Goal: Book appointment/travel/reservation

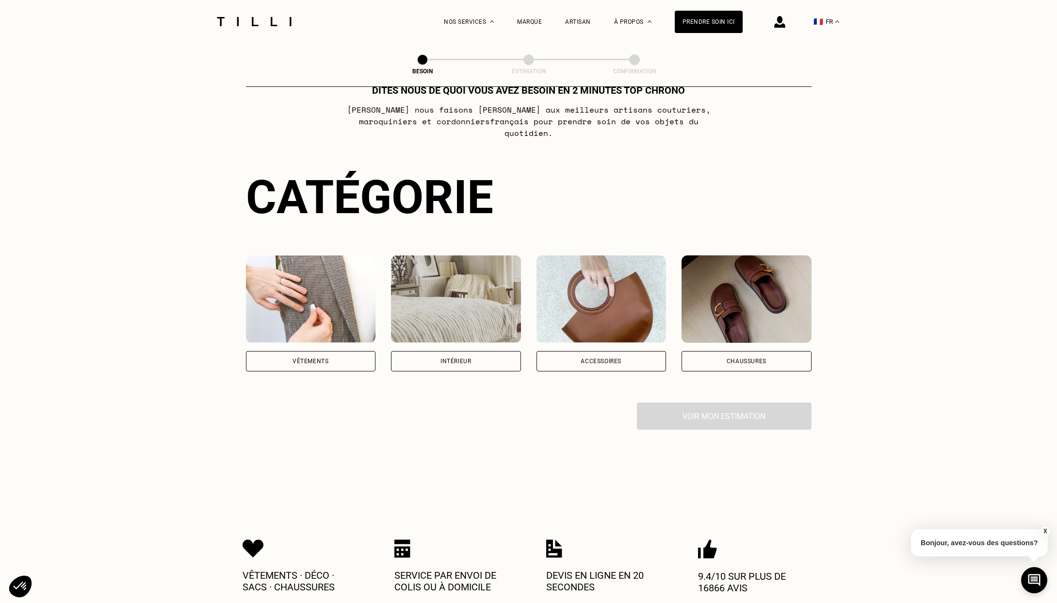
scroll to position [36, 0]
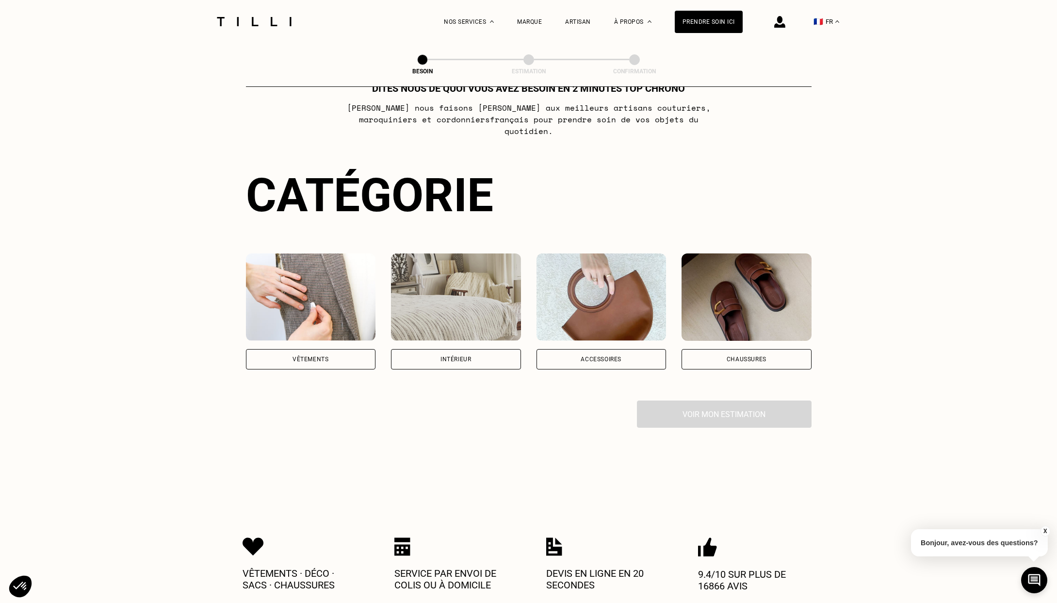
click at [495, 352] on div "Intérieur" at bounding box center [456, 359] width 130 height 20
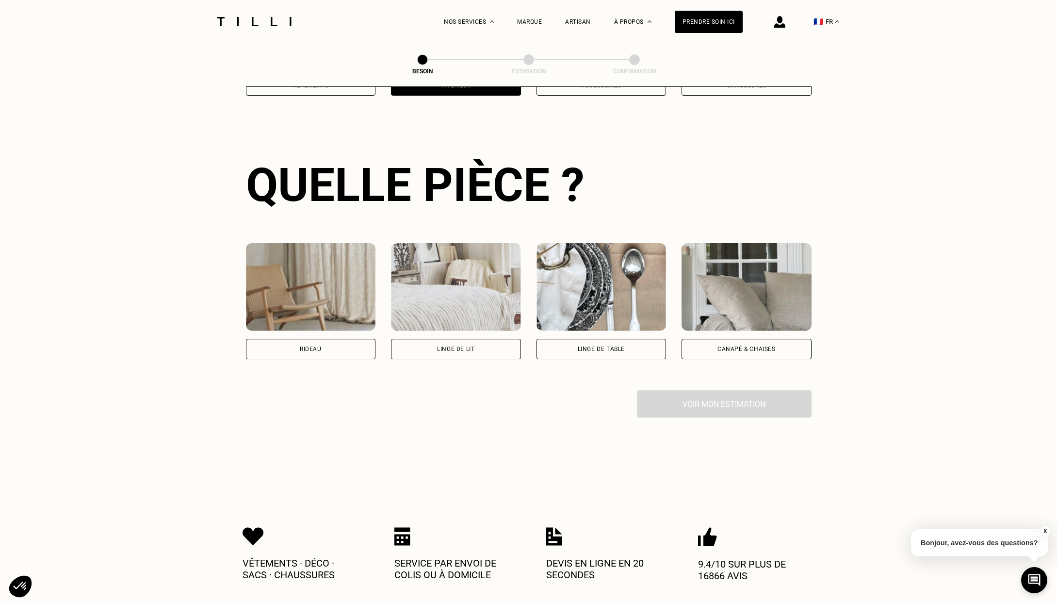
scroll to position [316, 0]
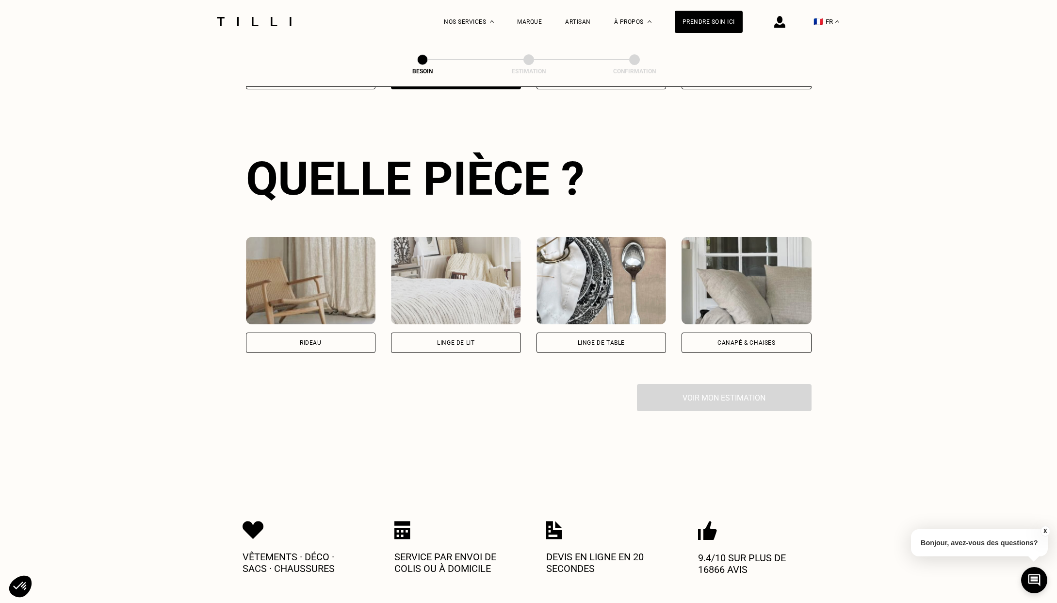
click at [331, 333] on div "Rideau" at bounding box center [311, 342] width 130 height 20
select select "FR"
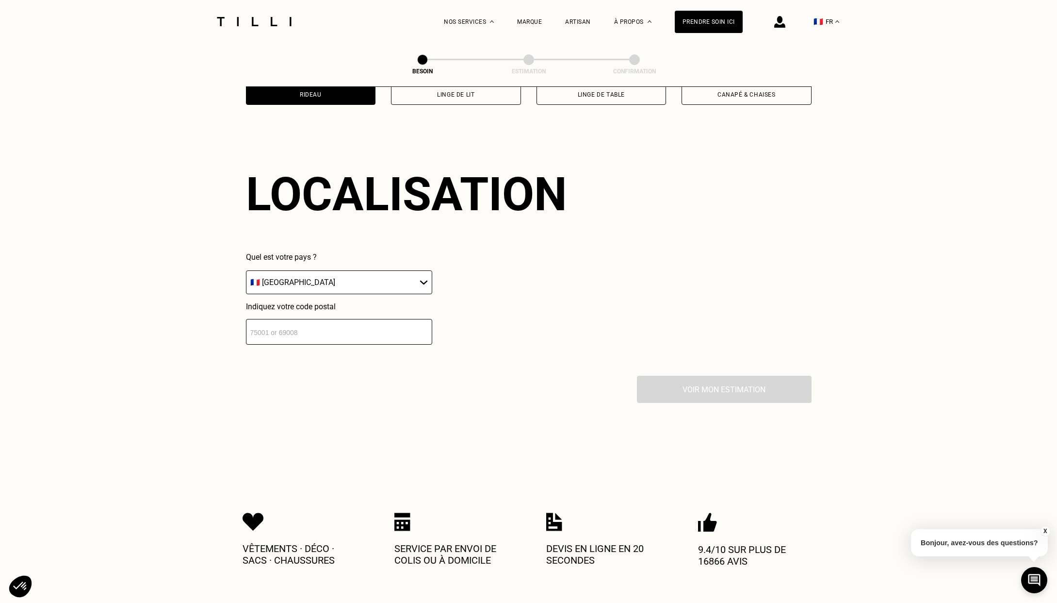
scroll to position [579, 0]
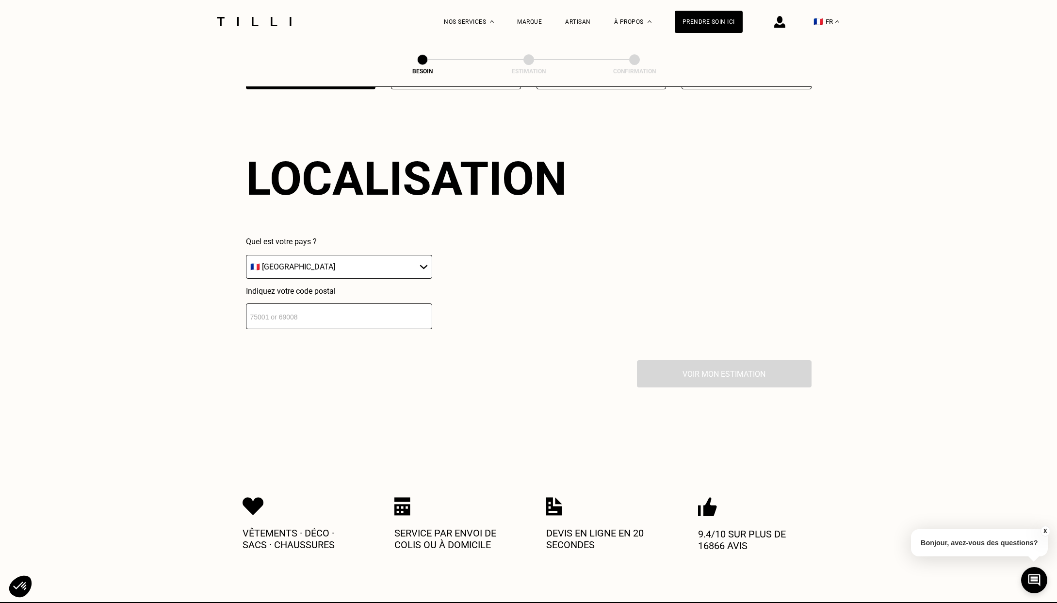
click at [321, 309] on input "number" at bounding box center [339, 316] width 186 height 26
type input "74200"
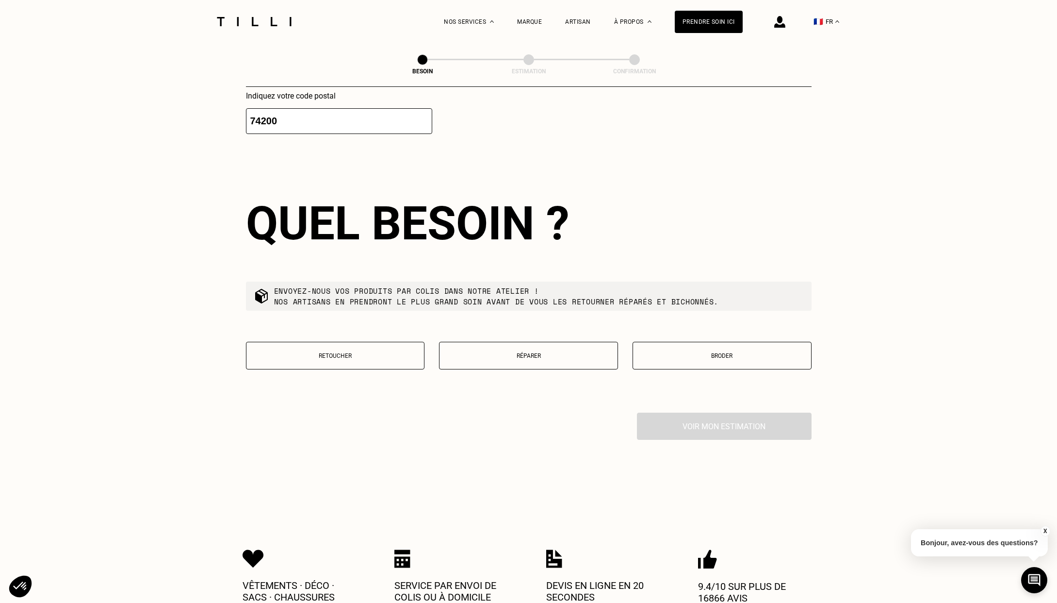
scroll to position [819, 0]
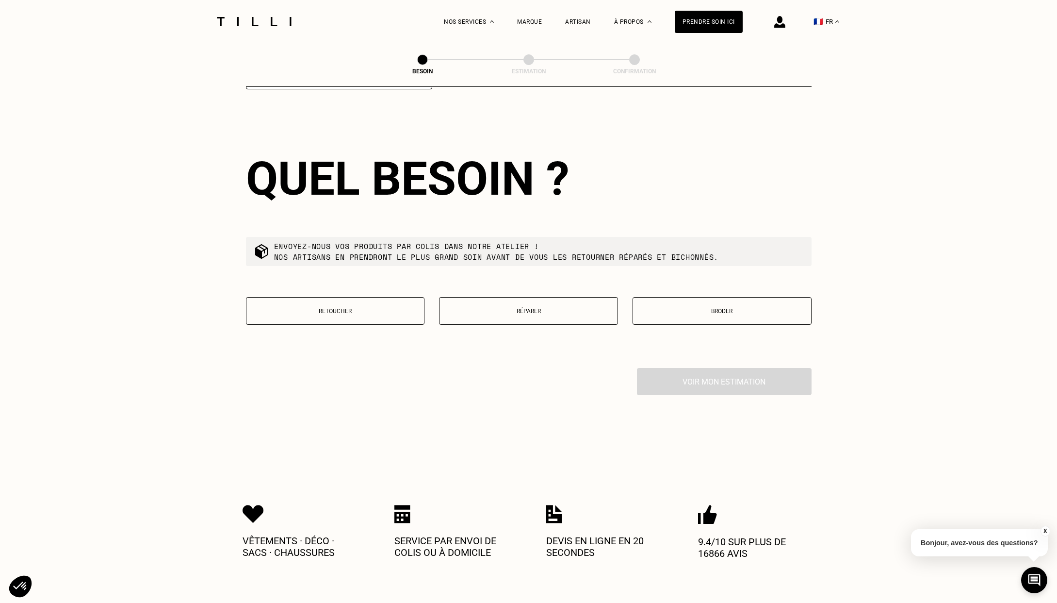
click at [360, 308] on p "Retoucher" at bounding box center [335, 311] width 168 height 7
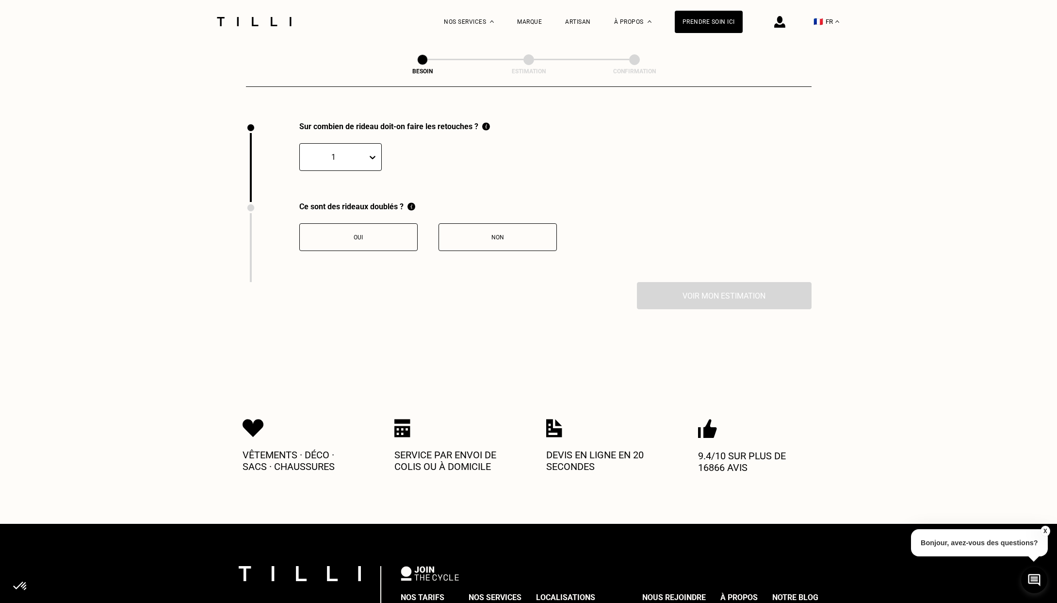
scroll to position [1068, 0]
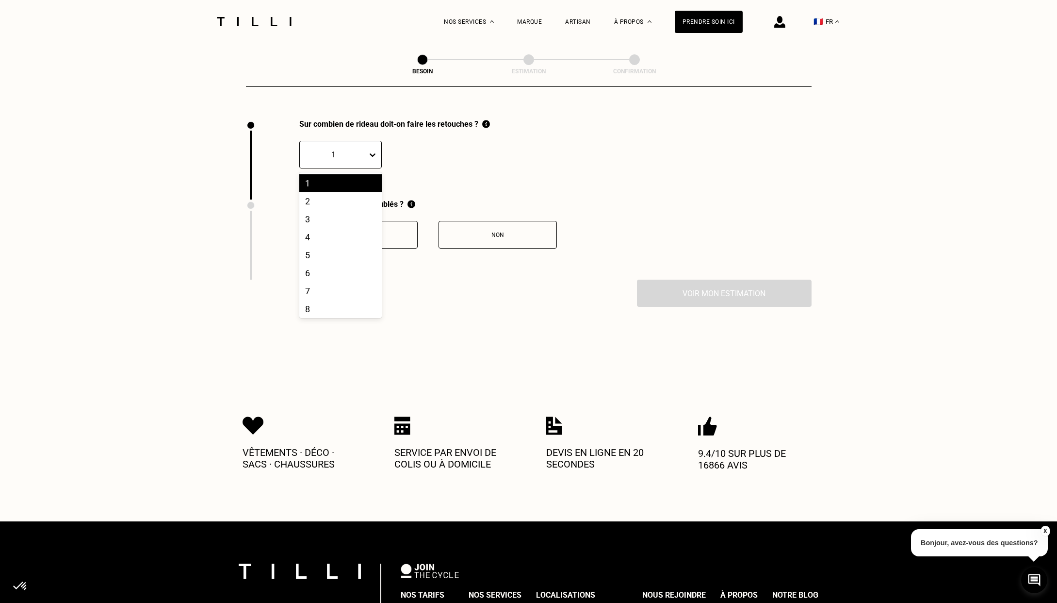
click at [370, 150] on icon at bounding box center [373, 155] width 10 height 10
click at [320, 264] on div "6" at bounding box center [340, 273] width 82 height 18
click at [362, 231] on div "Oui" at bounding box center [359, 234] width 108 height 7
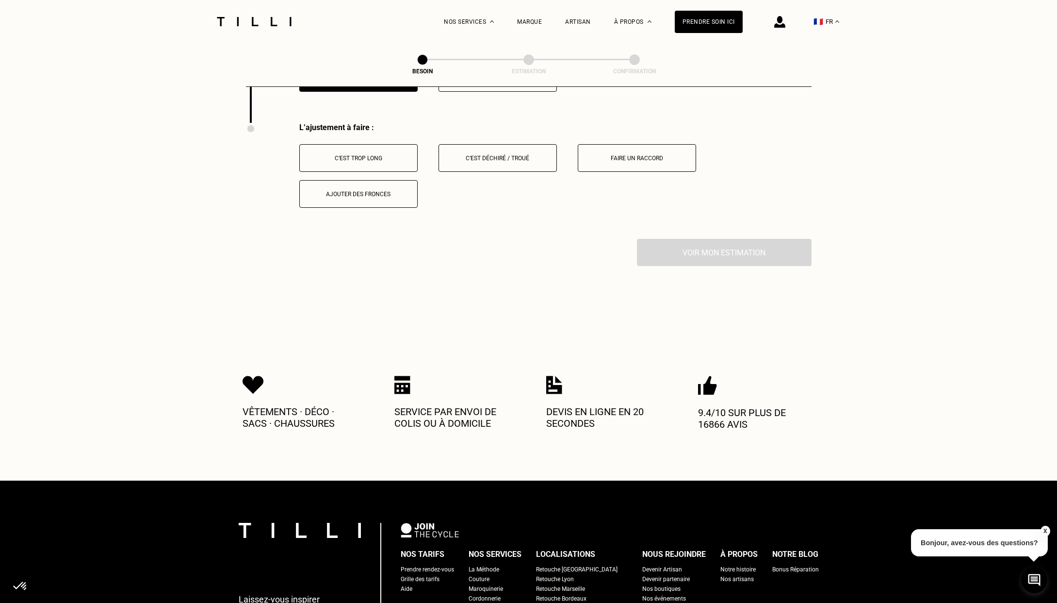
scroll to position [1228, 0]
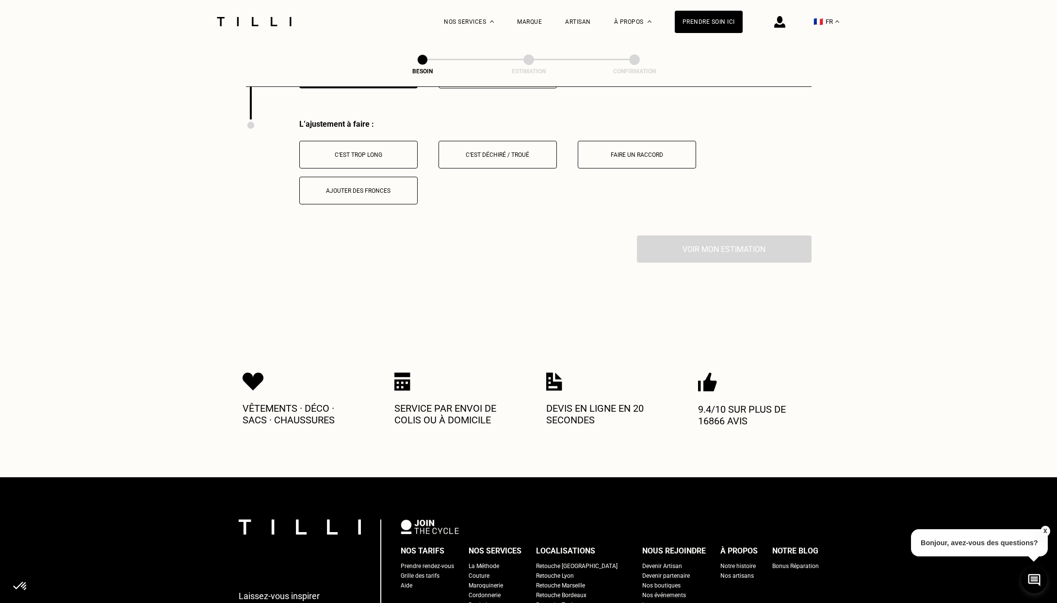
click at [372, 151] on div "C‘est trop long" at bounding box center [359, 154] width 108 height 7
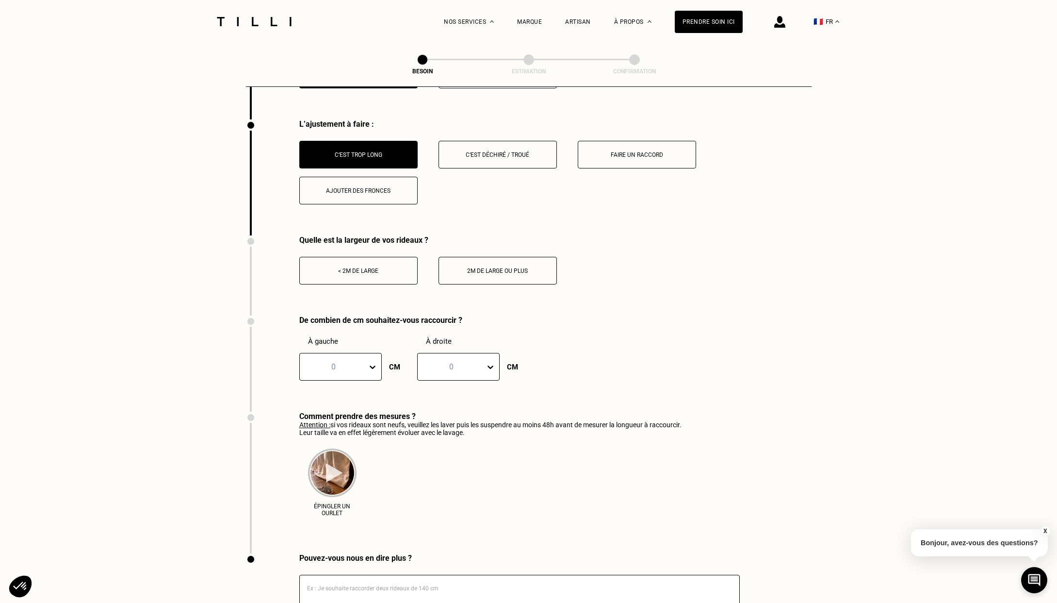
click at [364, 267] on div "< 2m de large" at bounding box center [359, 270] width 108 height 7
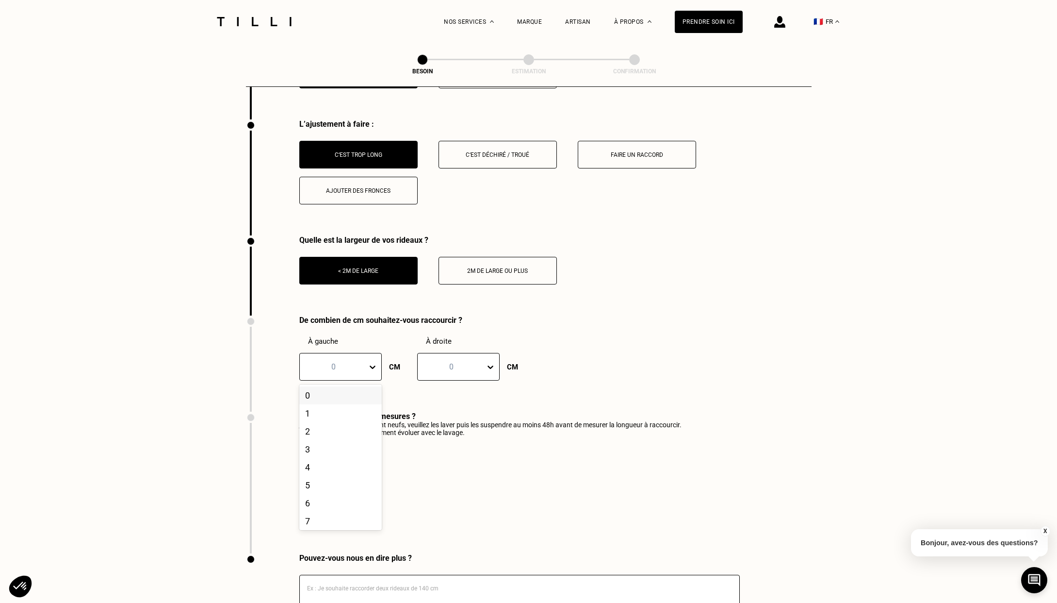
click at [345, 361] on div at bounding box center [334, 366] width 58 height 11
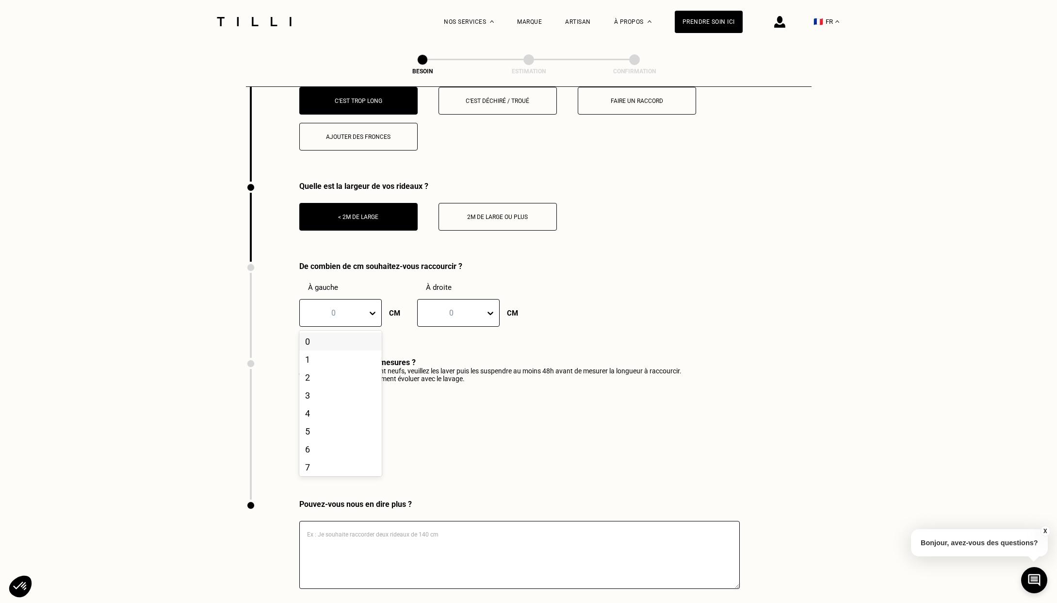
scroll to position [1280, 0]
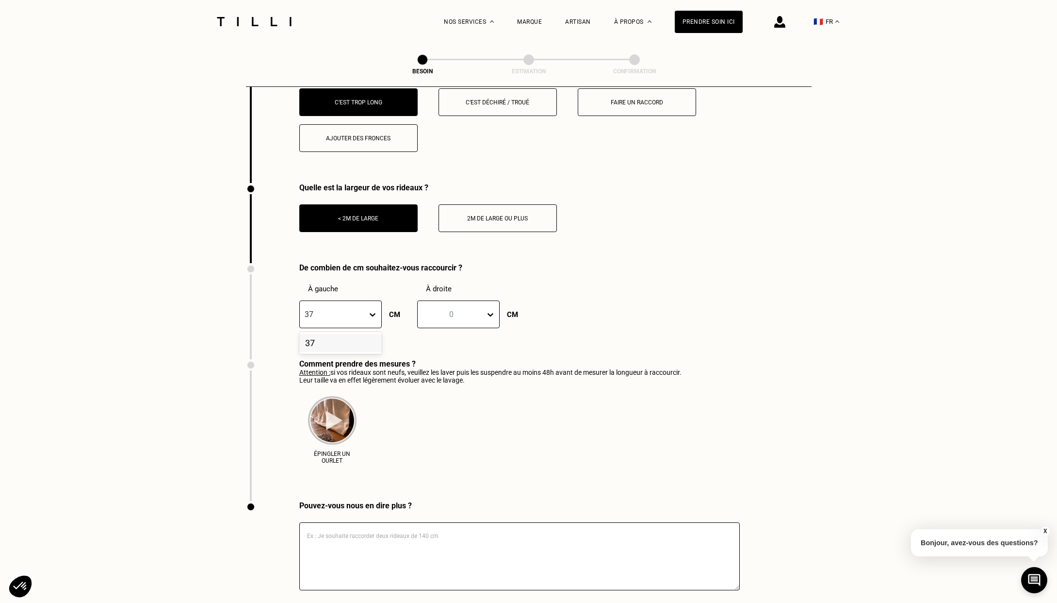
type input "37"
click at [468, 309] on div at bounding box center [452, 314] width 58 height 11
type input "37"
click at [354, 309] on div at bounding box center [334, 314] width 58 height 11
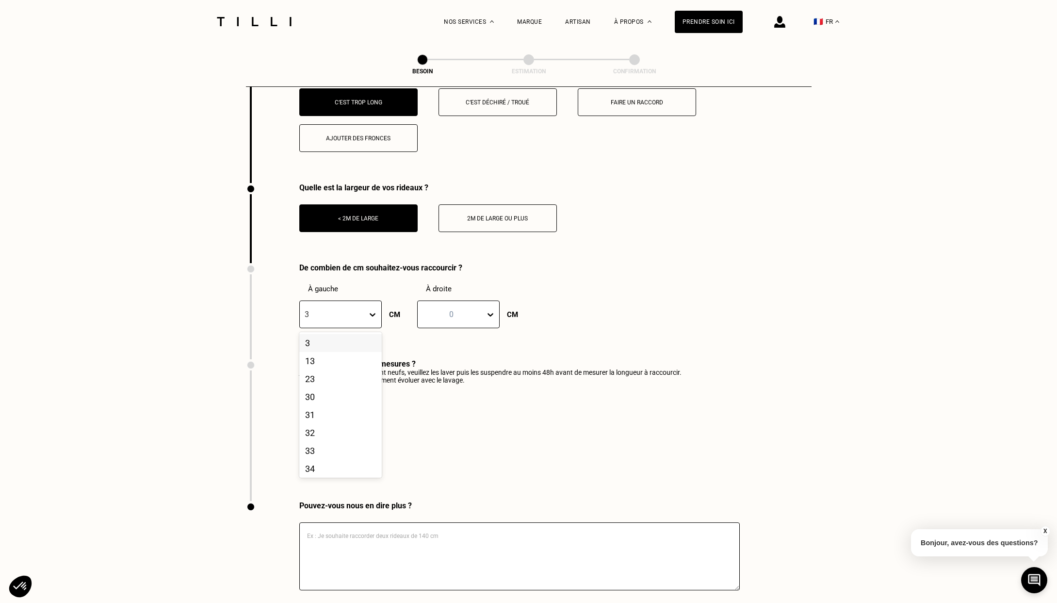
type input "37"
click at [316, 337] on div "37" at bounding box center [340, 343] width 82 height 18
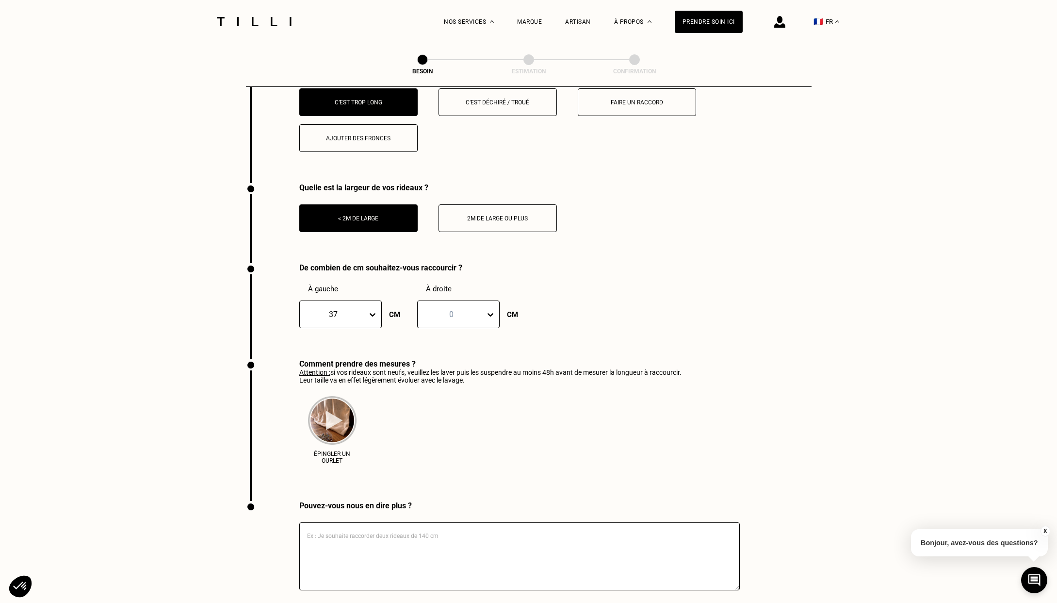
click at [455, 309] on div at bounding box center [452, 314] width 58 height 11
type input "37"
click at [432, 334] on div "37" at bounding box center [458, 343] width 82 height 18
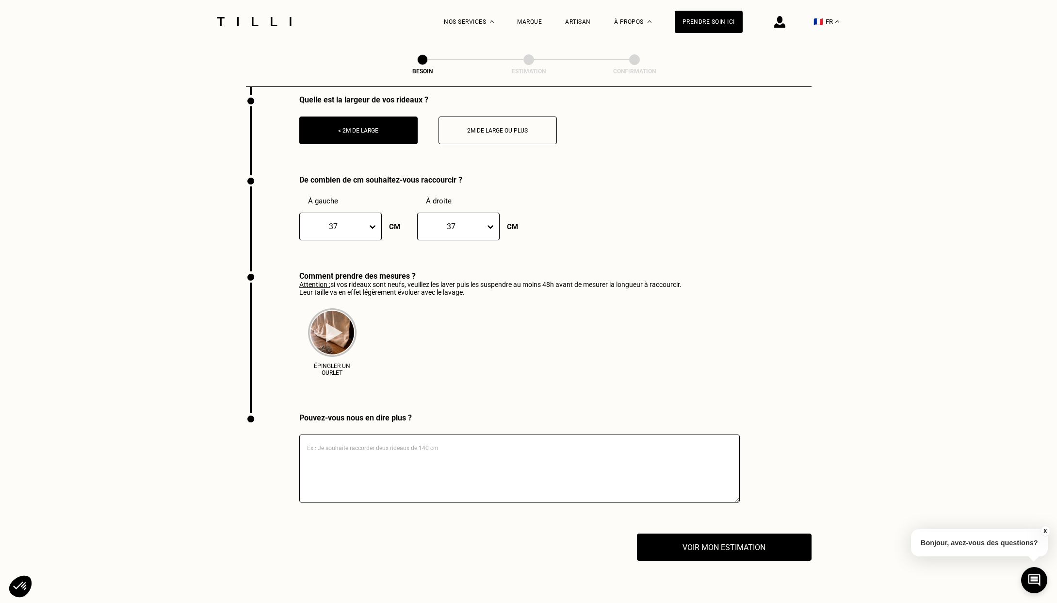
scroll to position [1545, 0]
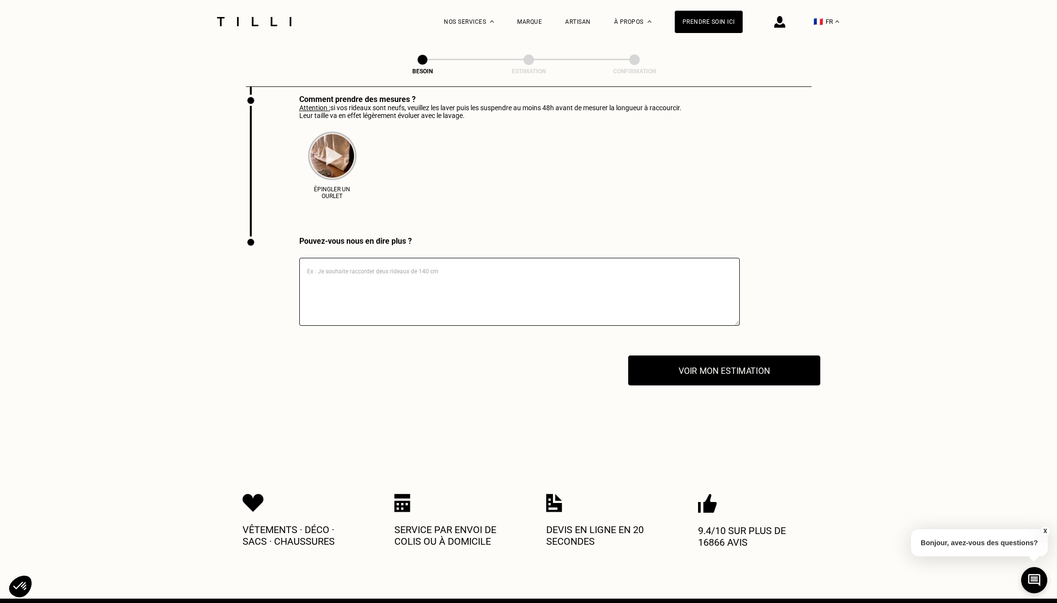
click at [754, 364] on button "Voir mon estimation" at bounding box center [724, 370] width 192 height 30
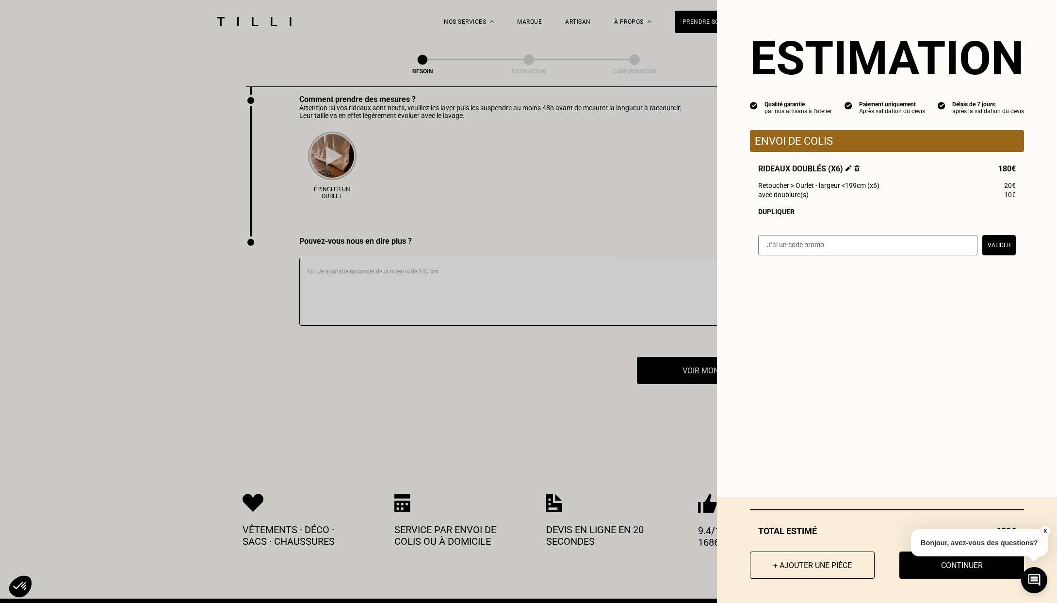
click at [1042, 533] on button "X" at bounding box center [1045, 531] width 10 height 11
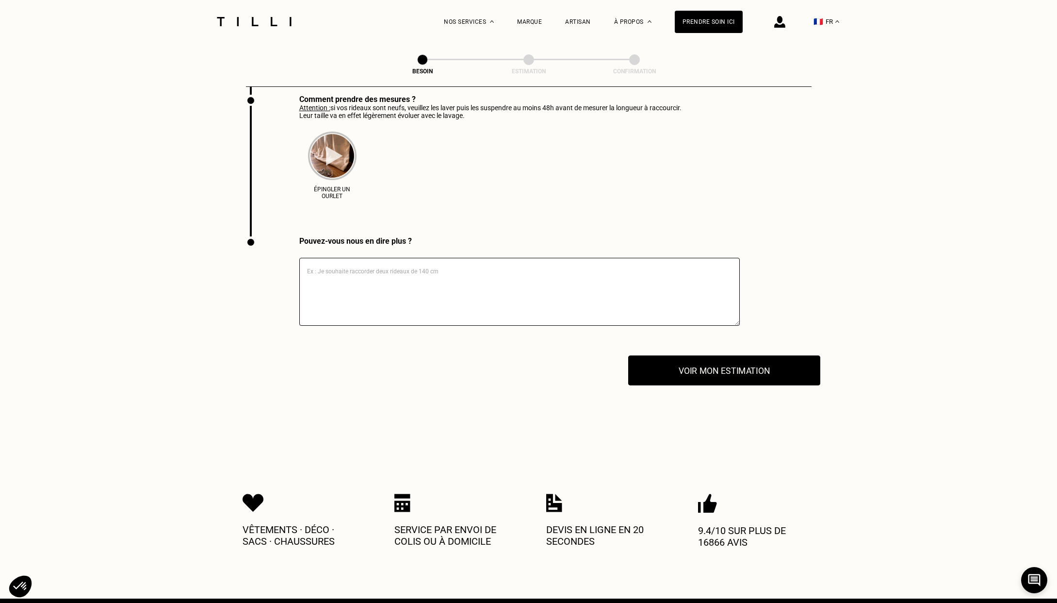
click at [726, 355] on button "Voir mon estimation" at bounding box center [724, 370] width 192 height 30
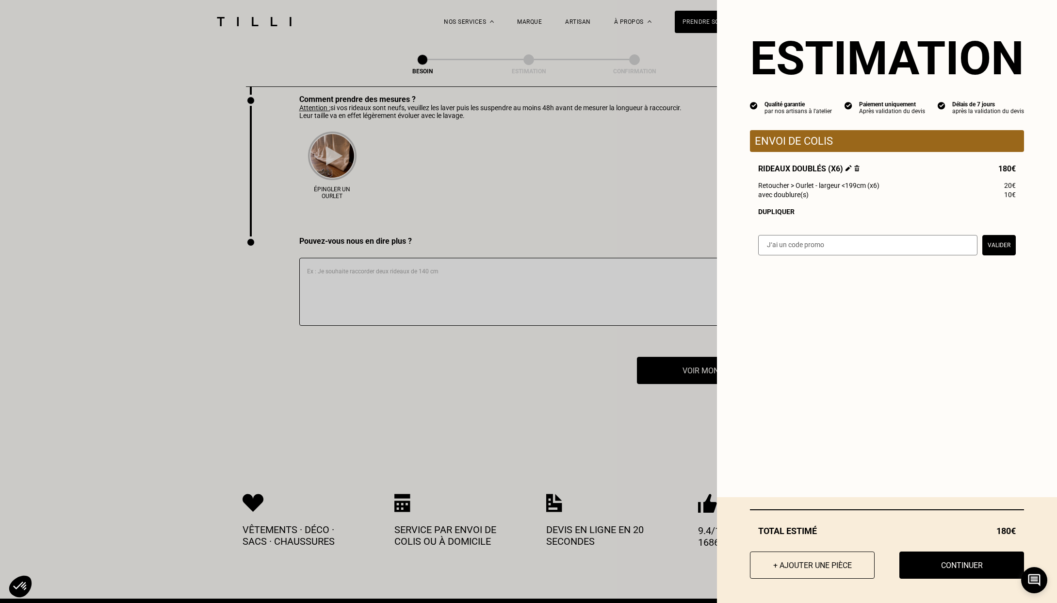
click at [957, 563] on button "Continuer" at bounding box center [962, 564] width 125 height 27
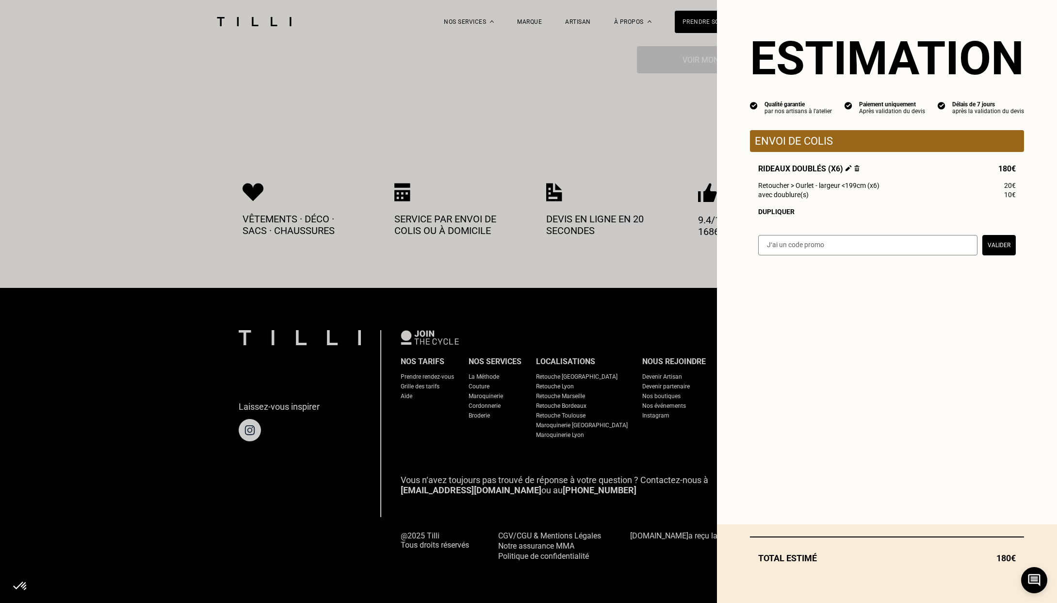
scroll to position [378, 0]
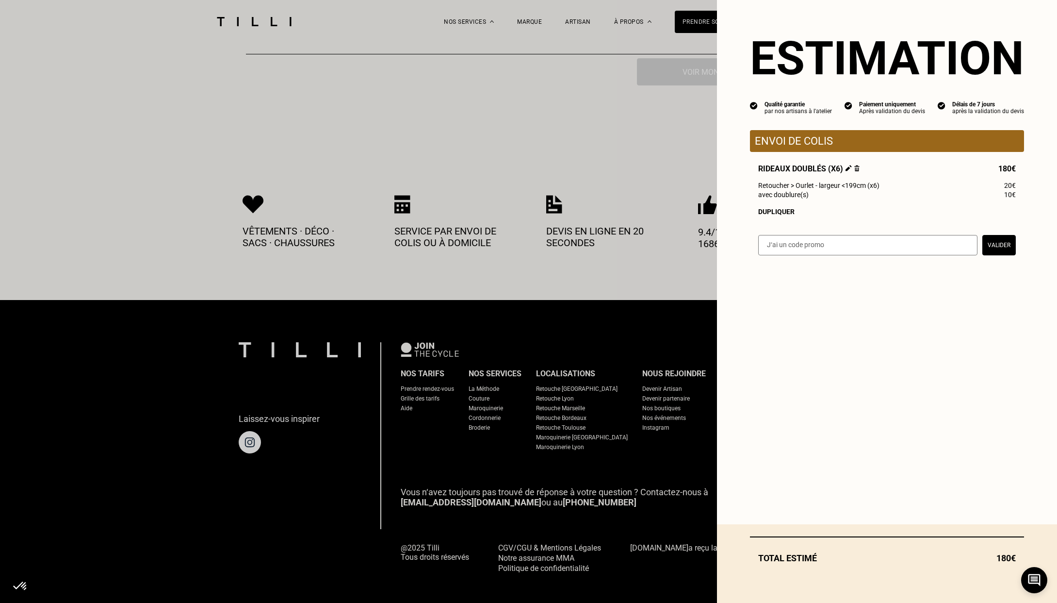
select select "FR"
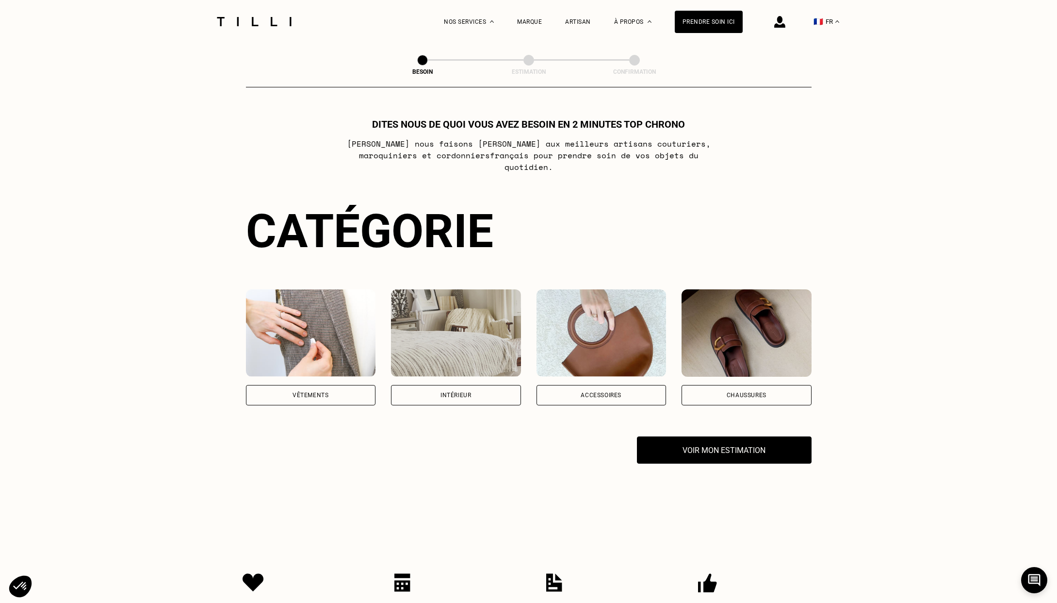
scroll to position [378, 0]
